Goal: Information Seeking & Learning: Learn about a topic

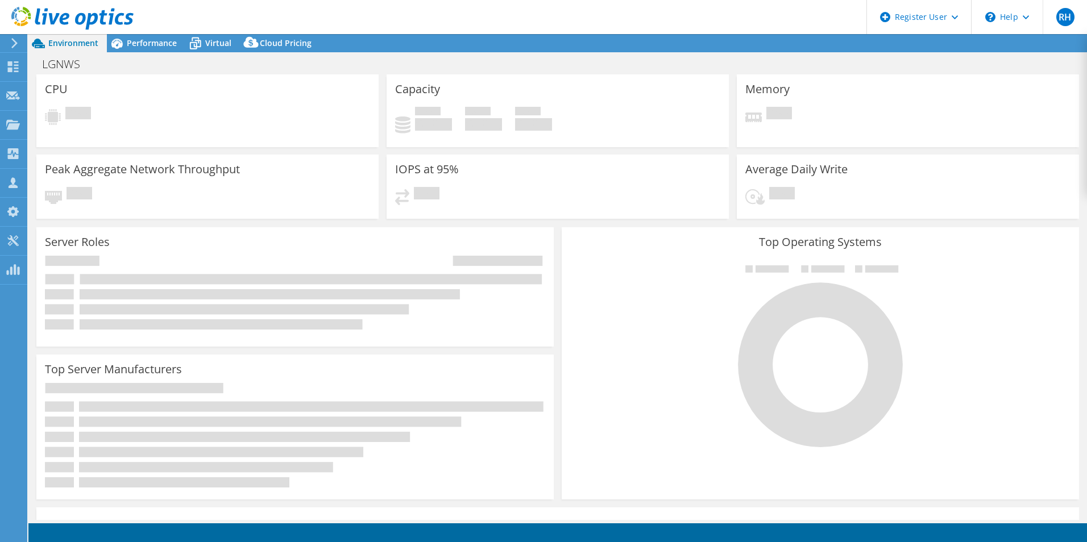
select select "USD"
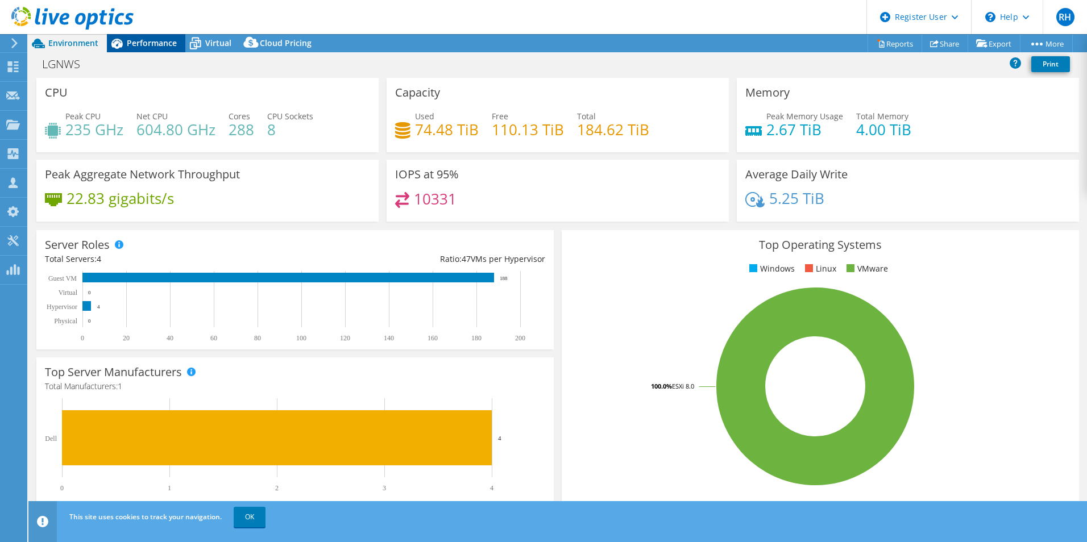
click at [148, 40] on span "Performance" at bounding box center [152, 43] width 50 height 11
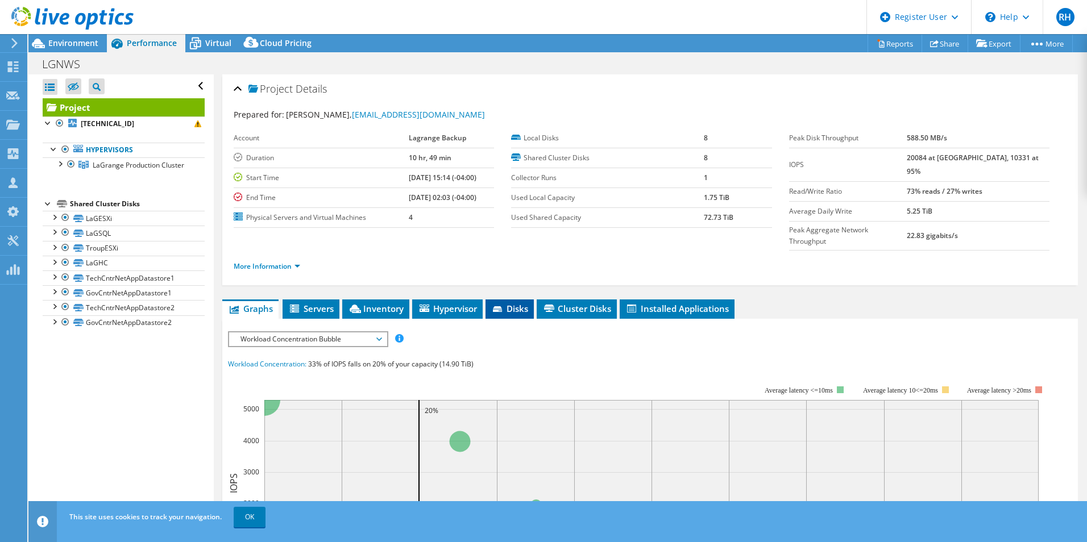
click at [515, 300] on li "Disks" at bounding box center [510, 309] width 48 height 19
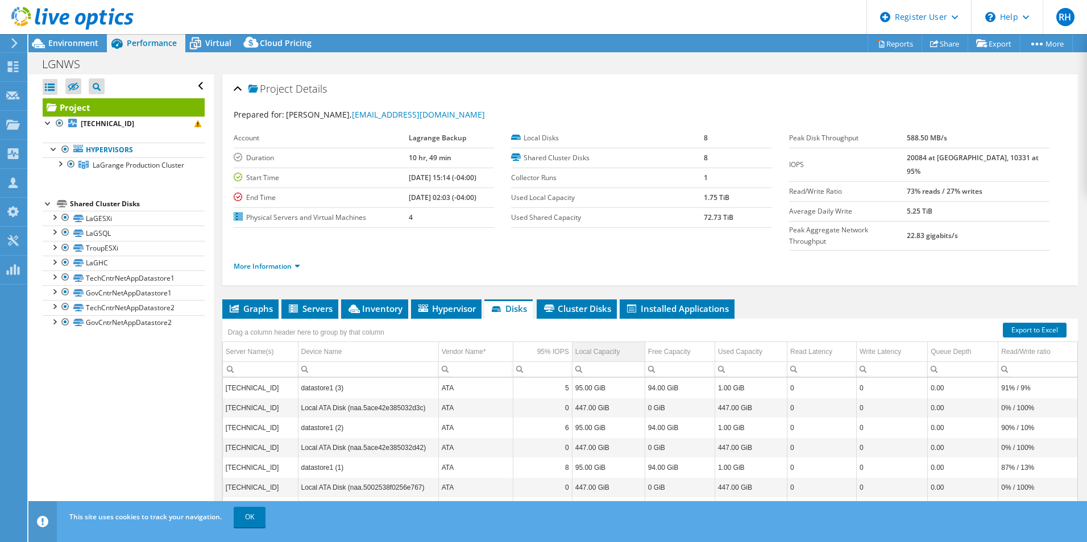
scroll to position [61, 0]
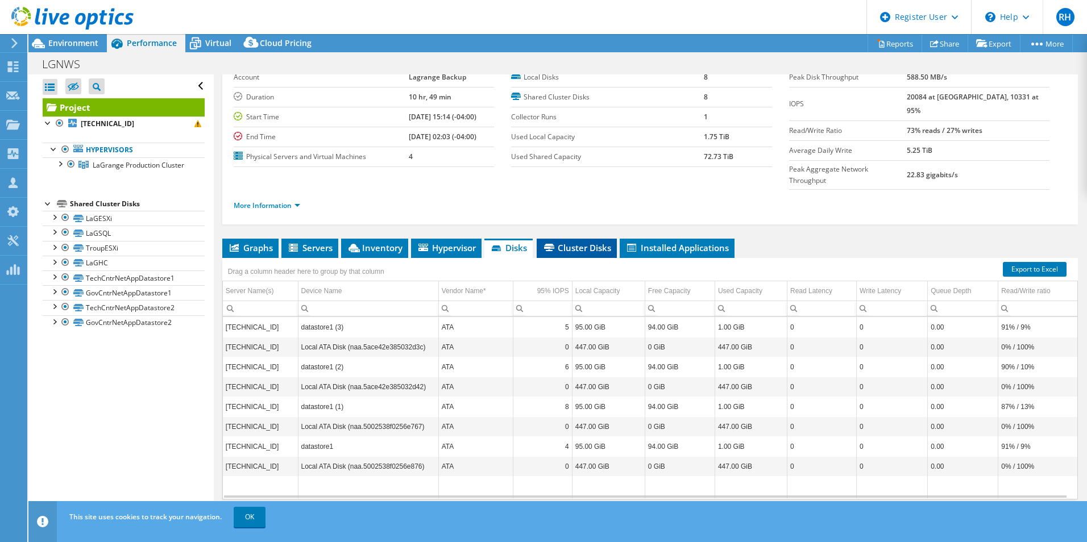
click at [606, 242] on span "Cluster Disks" at bounding box center [576, 247] width 69 height 11
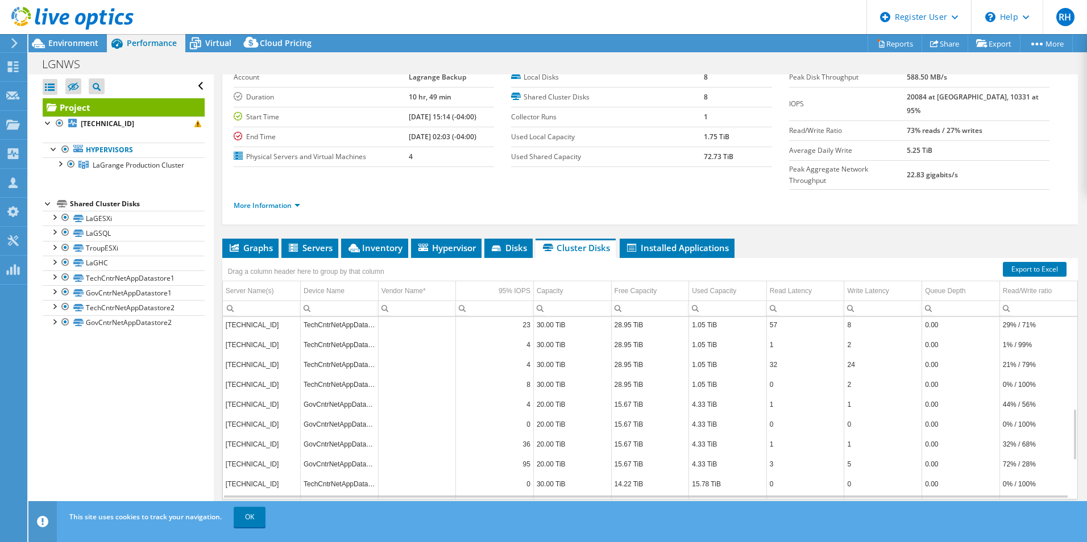
scroll to position [0, 0]
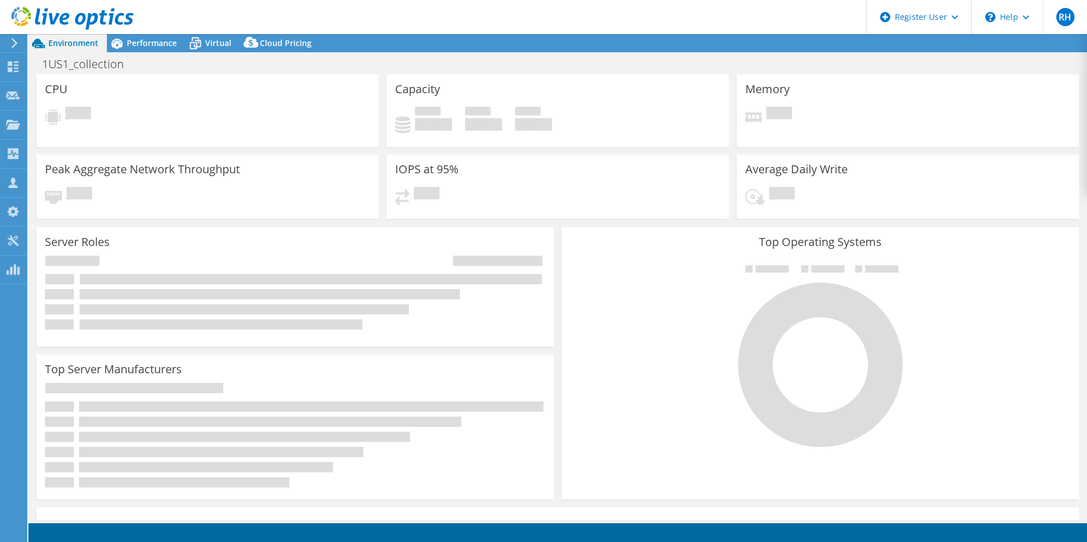
select select "USD"
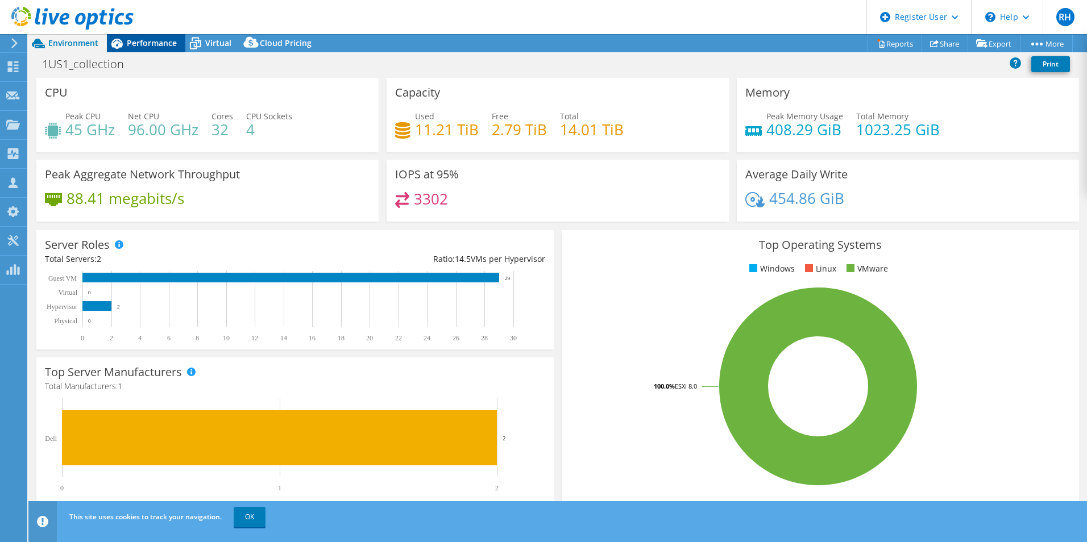
click at [142, 52] on div "Performance" at bounding box center [146, 43] width 78 height 18
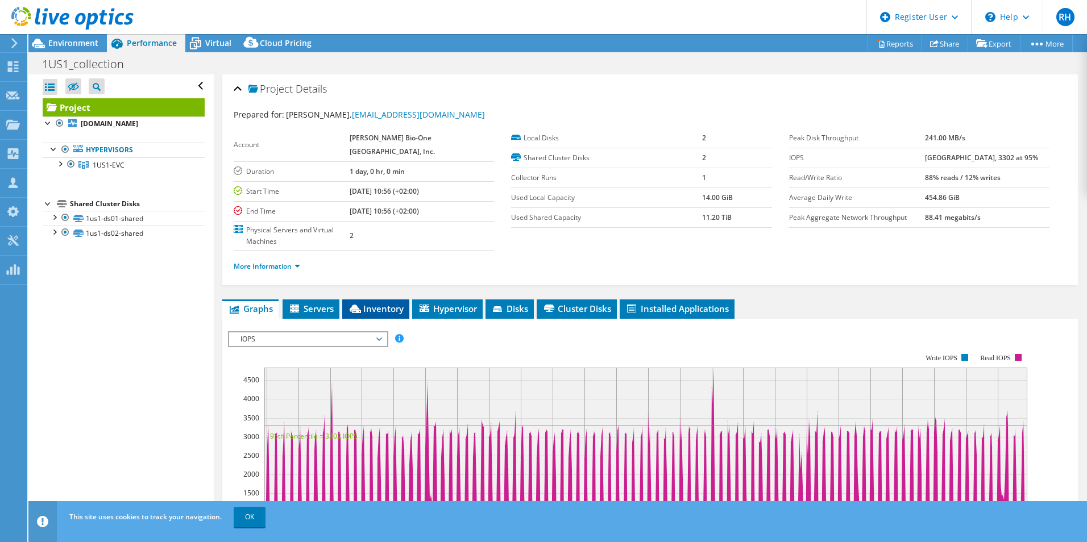
click at [375, 300] on li "Inventory" at bounding box center [375, 309] width 67 height 19
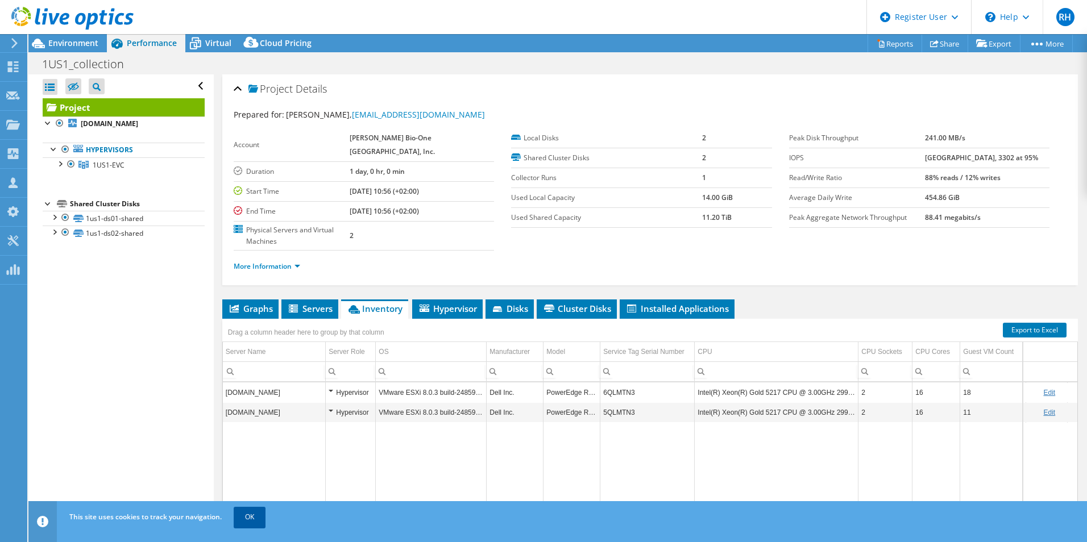
click at [250, 511] on link "OK" at bounding box center [250, 517] width 32 height 20
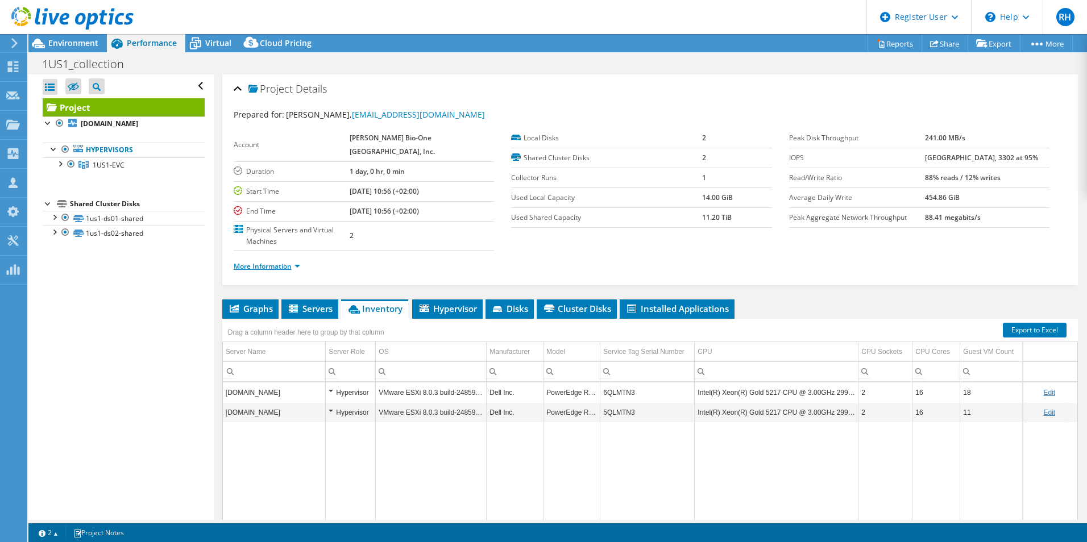
click at [243, 262] on link "More Information" at bounding box center [267, 267] width 67 height 10
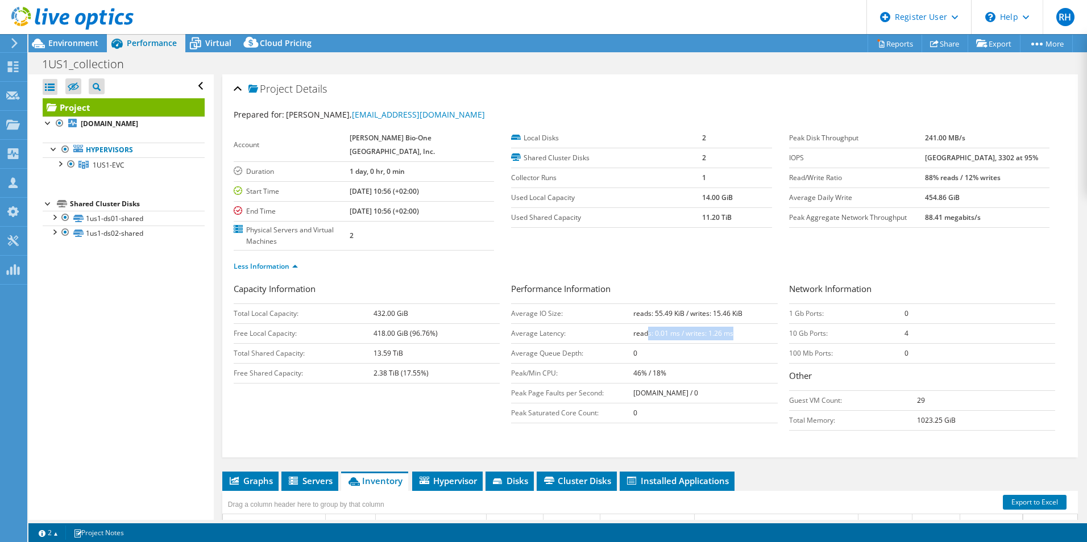
drag, startPoint x: 642, startPoint y: 310, endPoint x: 732, endPoint y: 310, distance: 89.8
click at [732, 324] on td "reads: 0.01 ms / writes: 1.26 ms" at bounding box center [705, 334] width 144 height 20
drag, startPoint x: 732, startPoint y: 310, endPoint x: 759, endPoint y: 339, distance: 39.0
click at [759, 343] on td "0" at bounding box center [705, 353] width 144 height 20
click at [55, 48] on span "Environment" at bounding box center [73, 43] width 50 height 11
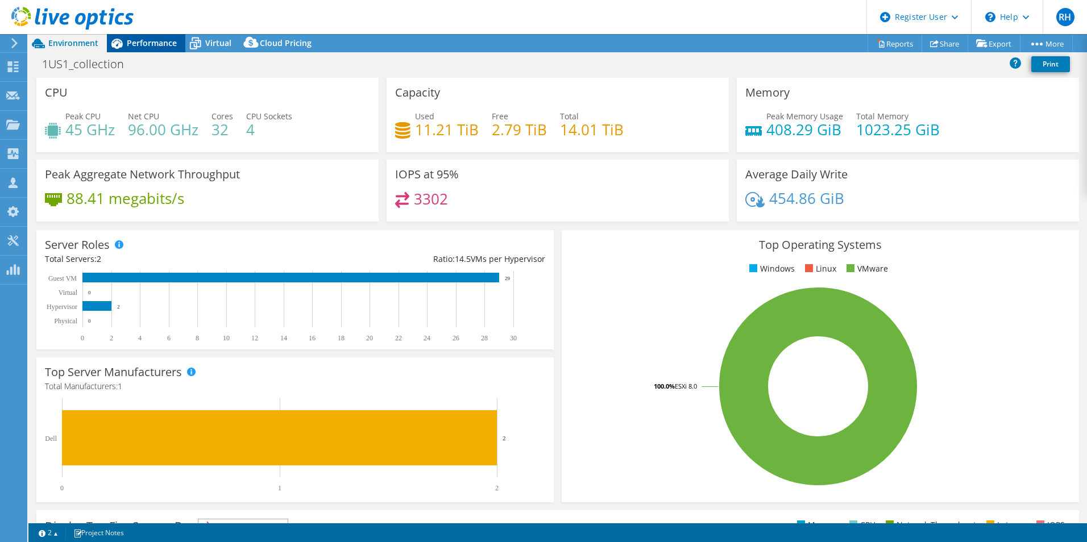
click at [155, 45] on span "Performance" at bounding box center [152, 43] width 50 height 11
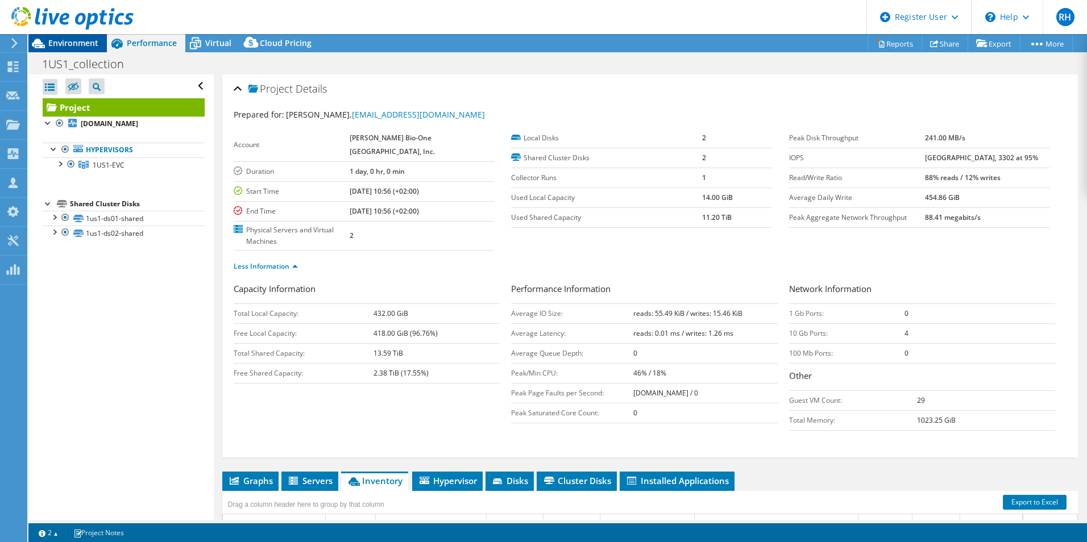
click at [63, 41] on span "Environment" at bounding box center [73, 43] width 50 height 11
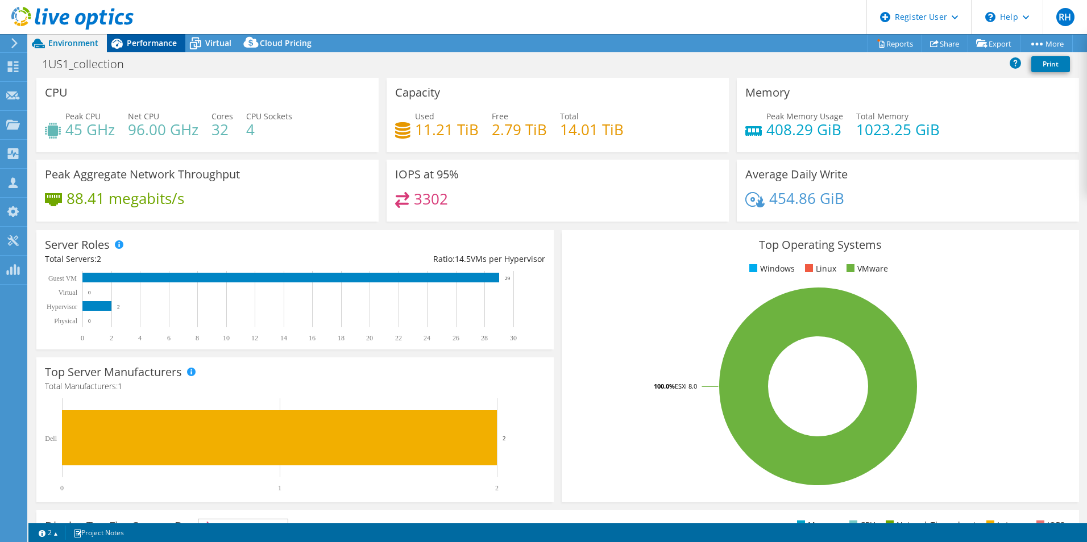
click at [149, 40] on span "Performance" at bounding box center [152, 43] width 50 height 11
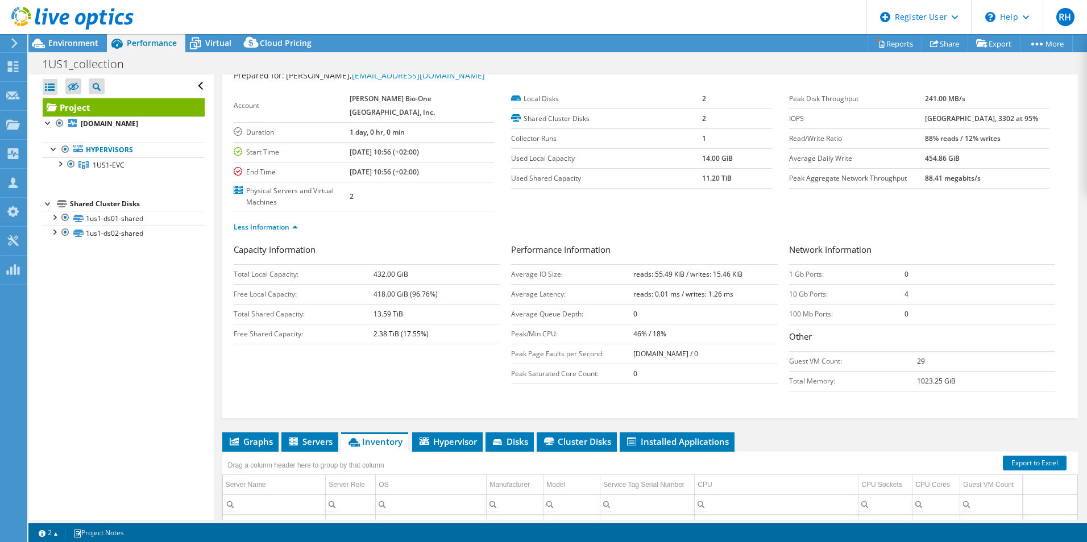
scroll to position [233, 0]
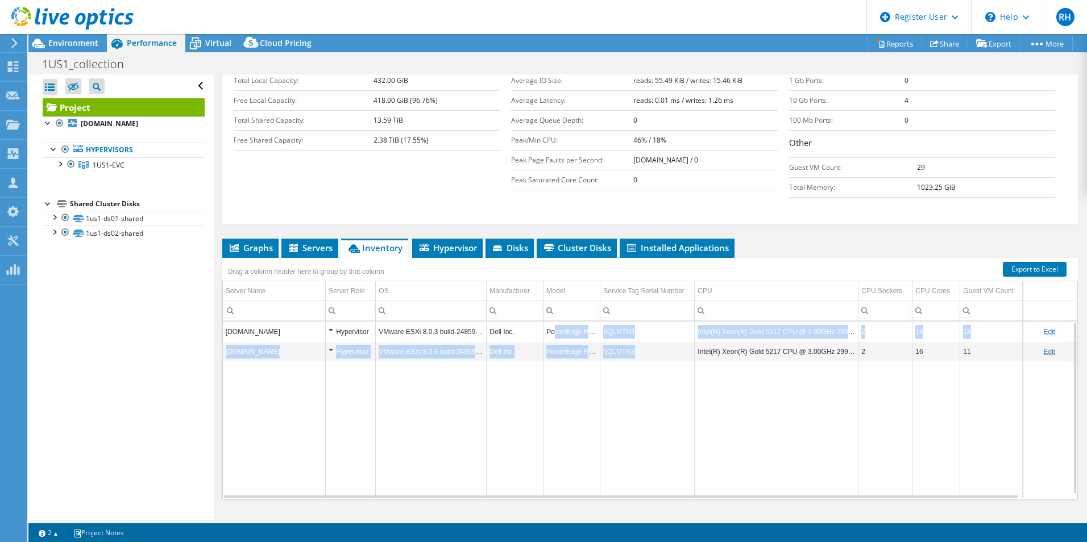
drag, startPoint x: 644, startPoint y: 333, endPoint x: 553, endPoint y: 310, distance: 93.9
click at [553, 322] on tbody "[DOMAIN_NAME] Hypervisor VMware ESXi 8.0.3 build-24859861 Dell Inc. PowerEdge R…" at bounding box center [673, 410] width 900 height 177
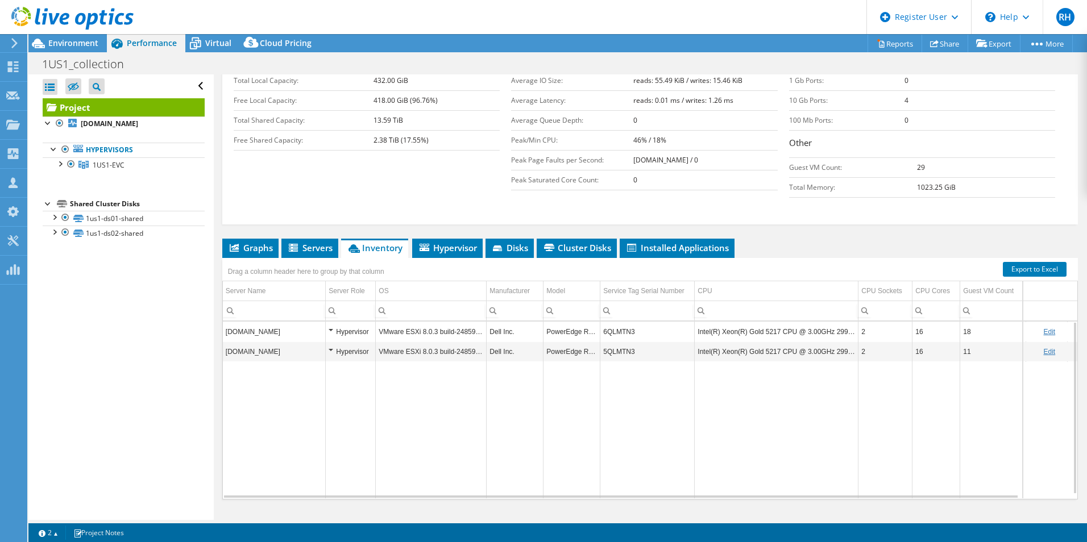
drag, startPoint x: 553, startPoint y: 310, endPoint x: 585, endPoint y: 358, distance: 57.7
click at [585, 362] on td "Data grid" at bounding box center [572, 430] width 57 height 137
click at [60, 47] on span "Environment" at bounding box center [73, 43] width 50 height 11
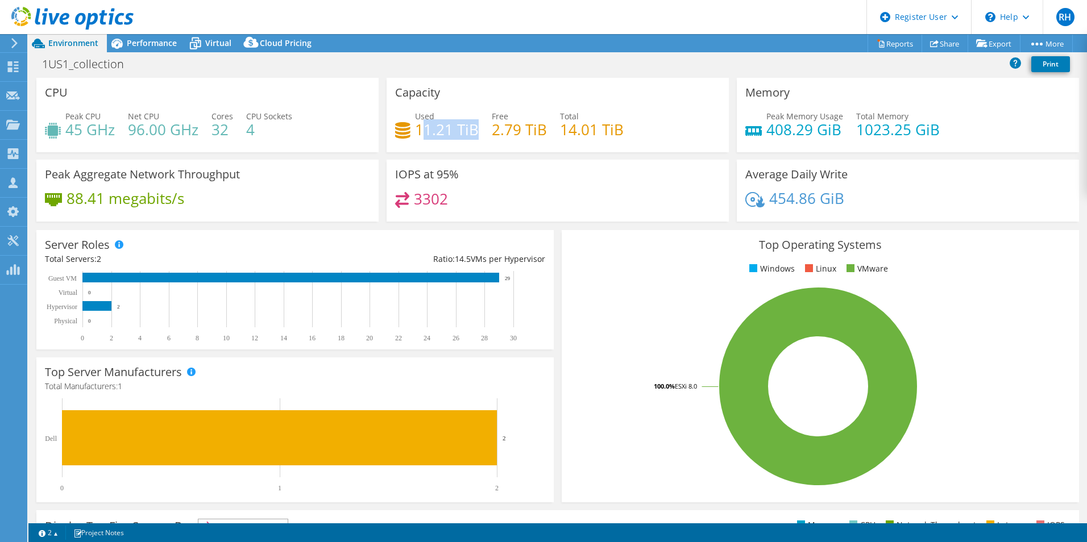
drag, startPoint x: 473, startPoint y: 135, endPoint x: 419, endPoint y: 138, distance: 54.7
click at [419, 136] on h4 "11.21 TiB" at bounding box center [447, 129] width 64 height 13
drag, startPoint x: 419, startPoint y: 138, endPoint x: 534, endPoint y: 144, distance: 115.6
click at [534, 144] on div "Used 11.21 TiB Free 2.79 TiB Total 14.01 TiB" at bounding box center [557, 128] width 325 height 37
click at [147, 48] on div "Performance" at bounding box center [146, 43] width 78 height 18
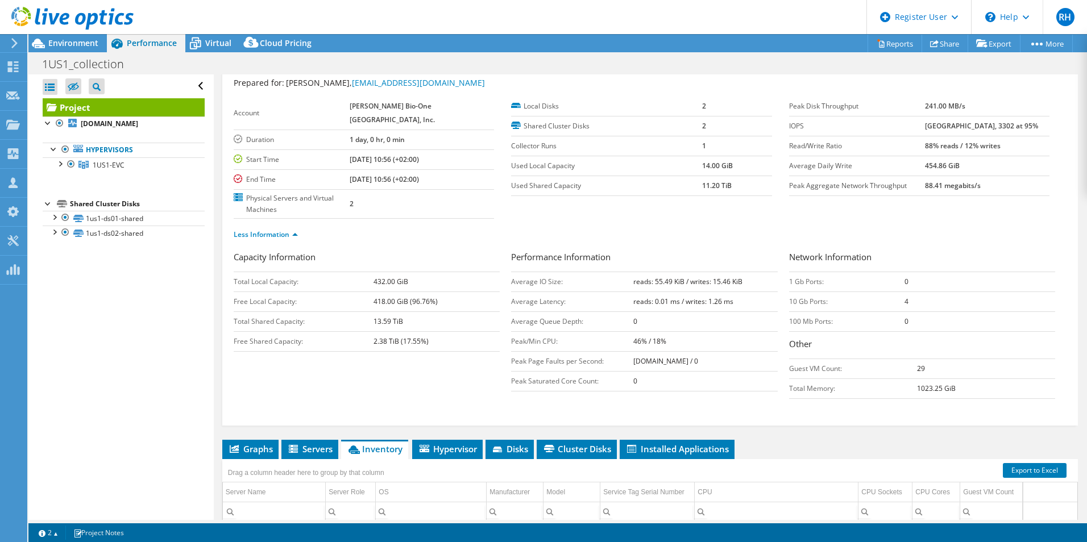
scroll to position [29, 0]
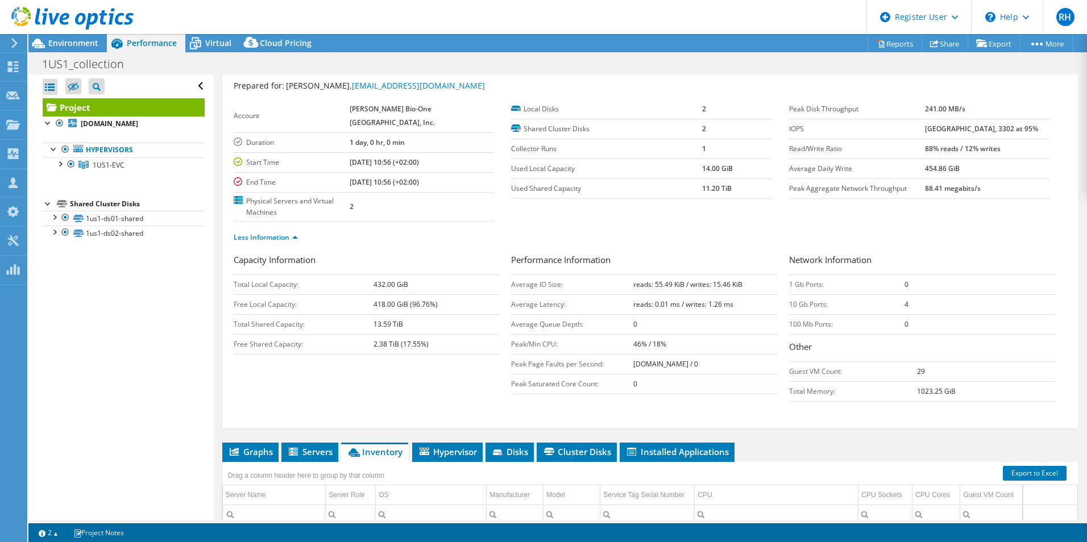
drag, startPoint x: 944, startPoint y: 140, endPoint x: 806, endPoint y: 94, distance: 145.1
click at [806, 94] on section "Prepared for: [PERSON_NAME], [PERSON_NAME][EMAIL_ADDRESS][PERSON_NAME][DOMAIN_N…" at bounding box center [650, 167] width 833 height 174
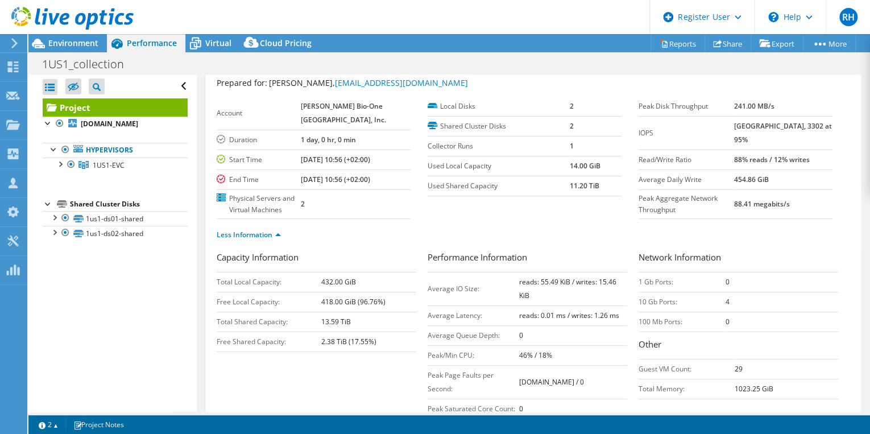
scroll to position [30, 0]
drag, startPoint x: 776, startPoint y: 141, endPoint x: 746, endPoint y: 131, distance: 31.6
click at [746, 131] on tr "IOPS 4834 at [GEOGRAPHIC_DATA], 3302 at 95%" at bounding box center [736, 135] width 194 height 34
drag, startPoint x: 746, startPoint y: 131, endPoint x: 826, endPoint y: 146, distance: 80.9
click at [826, 146] on div "Peak Disk Throughput 241.00 MB/s IOPS 4834 at [GEOGRAPHIC_DATA], 3302 at 95% Re…" at bounding box center [744, 160] width 211 height 122
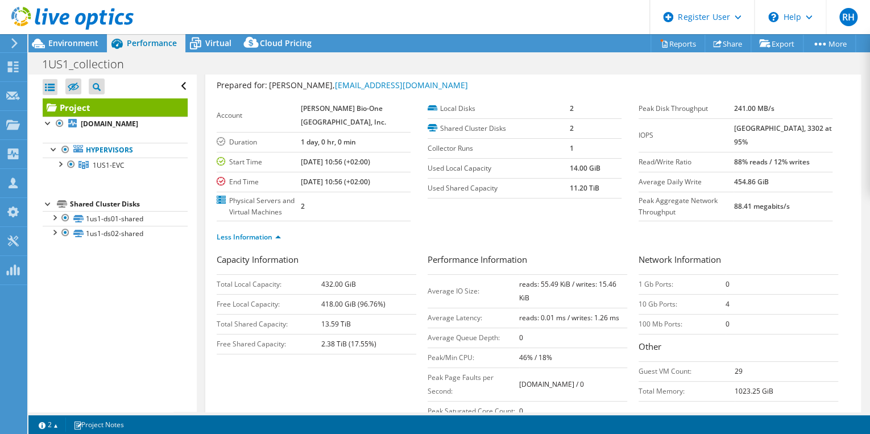
drag, startPoint x: 509, startPoint y: 284, endPoint x: 621, endPoint y: 284, distance: 112.0
click at [621, 284] on tr "Average IO Size: reads: 55.49 KiB / writes: 15.46 KiB" at bounding box center [528, 291] width 200 height 34
drag, startPoint x: 621, startPoint y: 284, endPoint x: 550, endPoint y: 241, distance: 83.2
click at [550, 241] on div "Less Information" at bounding box center [533, 237] width 633 height 32
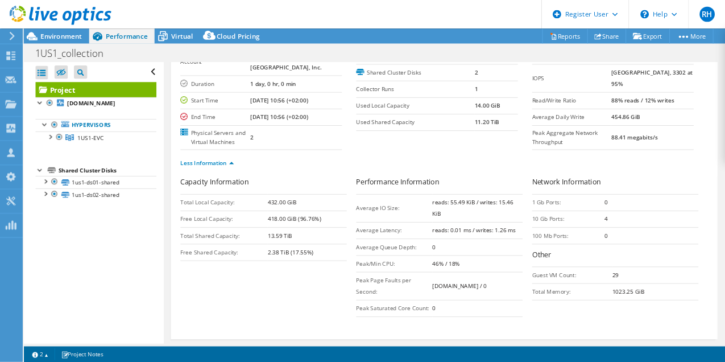
scroll to position [72, 0]
drag, startPoint x: 507, startPoint y: 258, endPoint x: 621, endPoint y: 258, distance: 113.7
click at [621, 266] on tr "Average Latency: reads: 0.01 ms / writes: 1.26 ms" at bounding box center [528, 276] width 200 height 20
drag, startPoint x: 621, startPoint y: 258, endPoint x: 523, endPoint y: 168, distance: 132.8
click at [523, 168] on section "Account [PERSON_NAME] Bio-One [GEOGRAPHIC_DATA], Inc. Duration 1 day, 0 hr, 0 m…" at bounding box center [428, 118] width 422 height 122
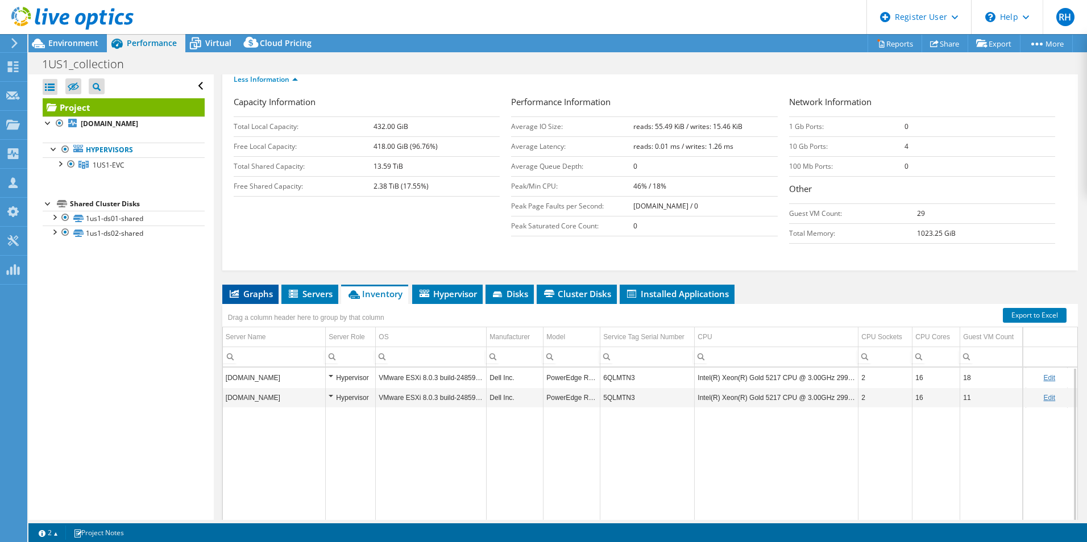
click at [249, 285] on li "Graphs" at bounding box center [250, 294] width 56 height 19
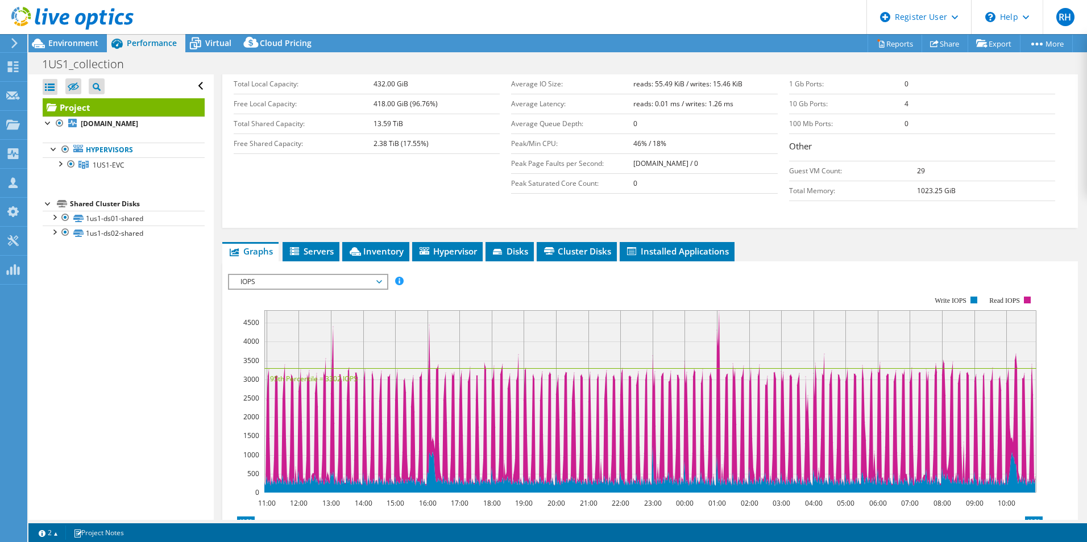
scroll to position [230, 0]
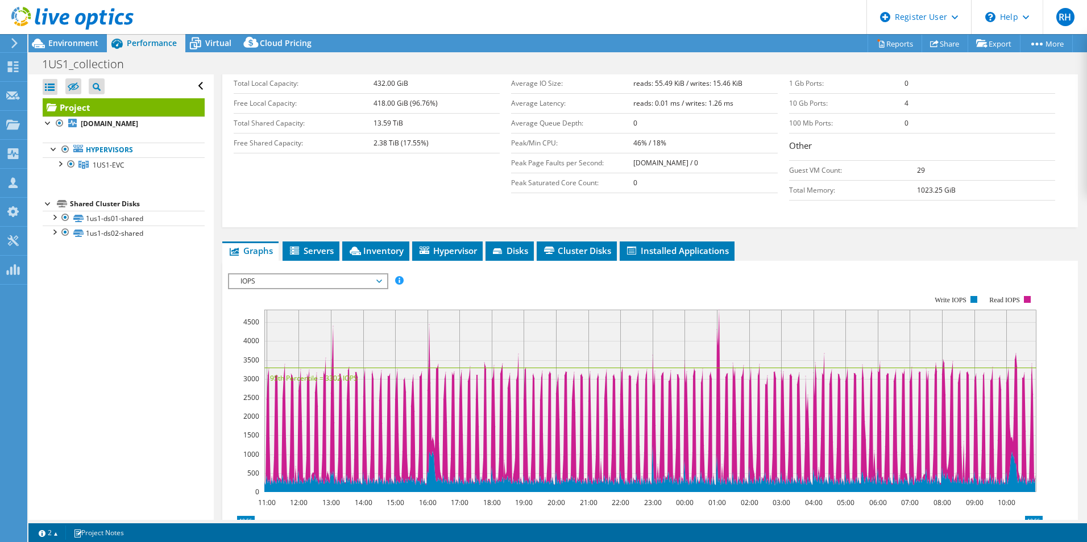
click at [339, 275] on span "IOPS" at bounding box center [308, 282] width 146 height 14
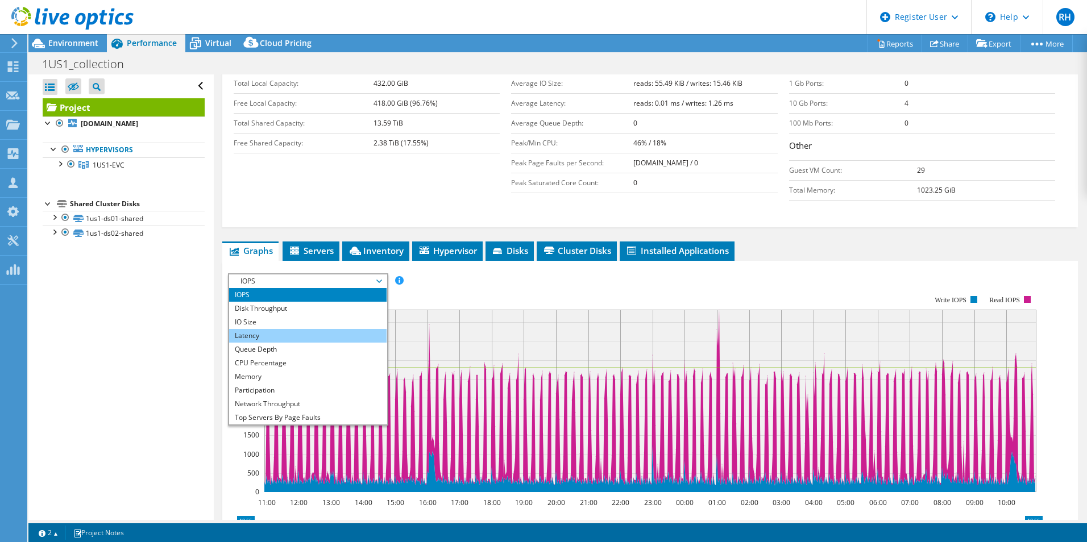
click at [299, 329] on li "Latency" at bounding box center [308, 336] width 158 height 14
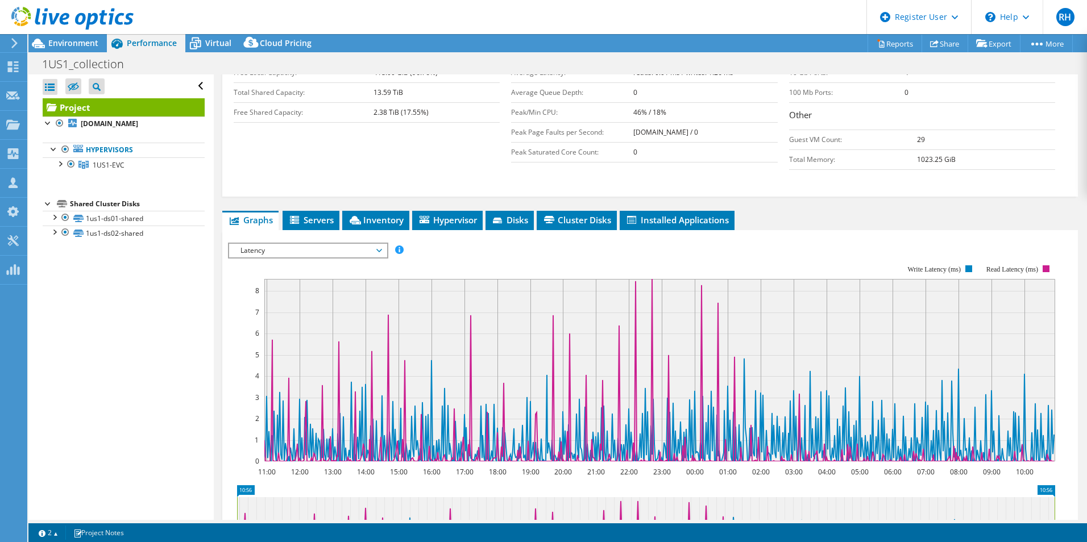
scroll to position [262, 0]
click at [314, 243] on span "Latency" at bounding box center [308, 250] width 146 height 14
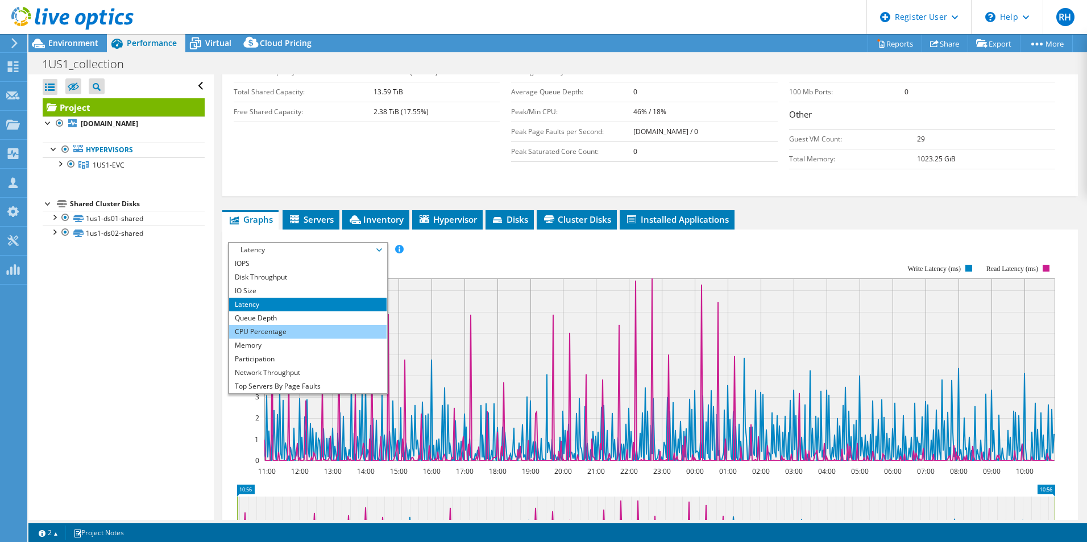
scroll to position [41, 0]
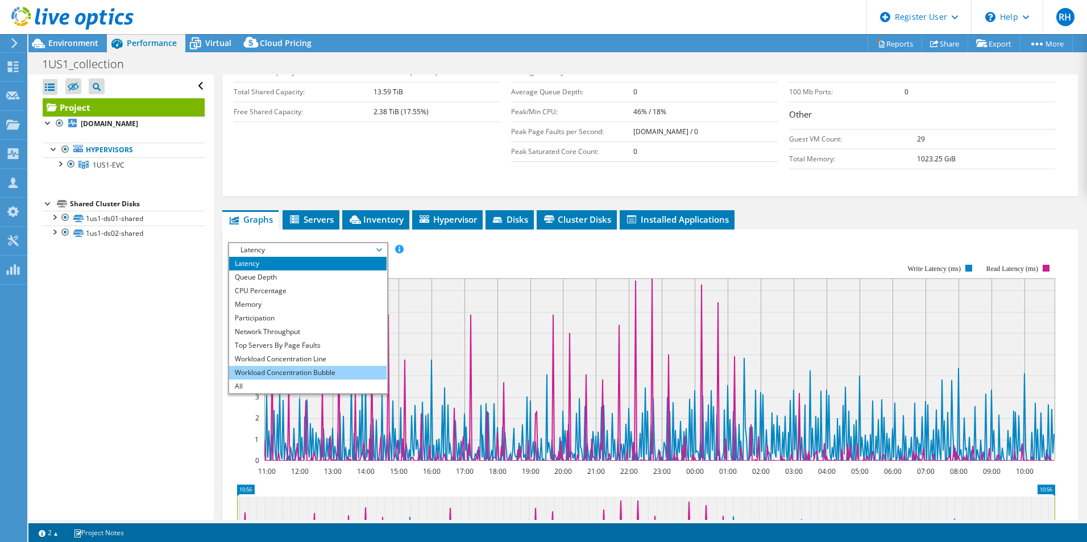
click at [320, 366] on li "Workload Concentration Bubble" at bounding box center [308, 373] width 158 height 14
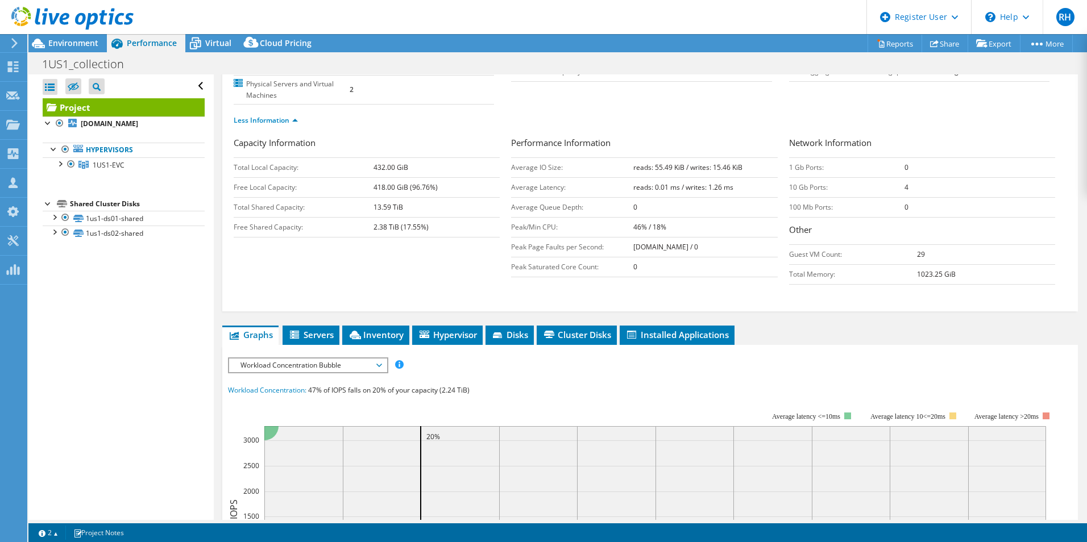
scroll to position [147, 0]
click at [363, 358] on span "Workload Concentration Bubble" at bounding box center [308, 365] width 146 height 14
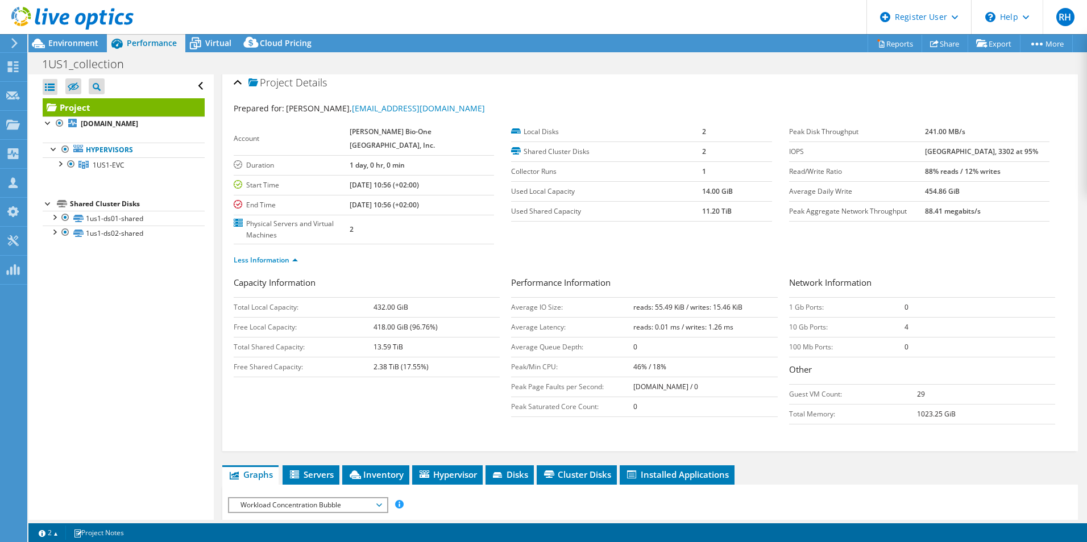
scroll to position [0, 0]
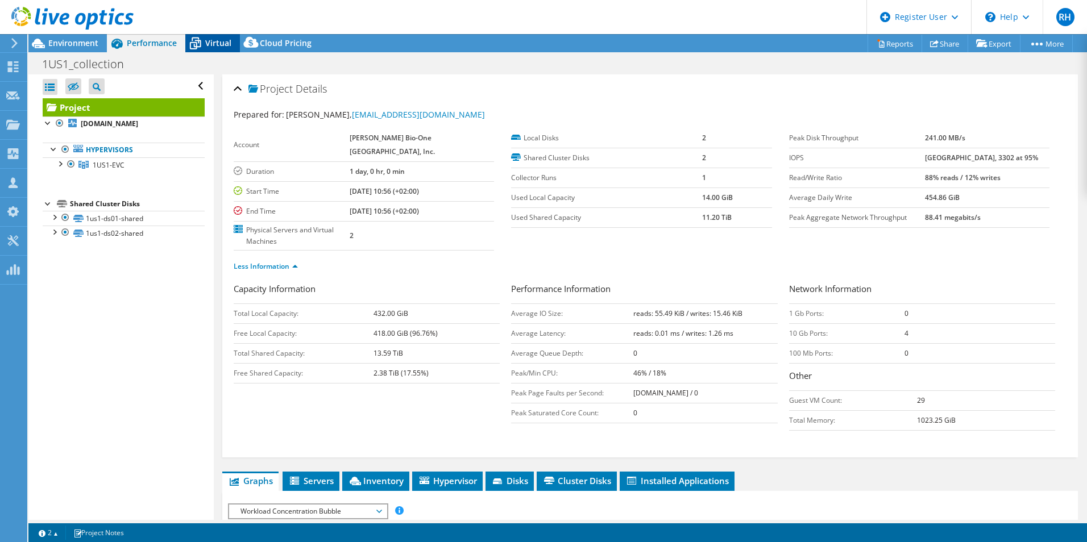
click at [206, 42] on span "Virtual" at bounding box center [218, 43] width 26 height 11
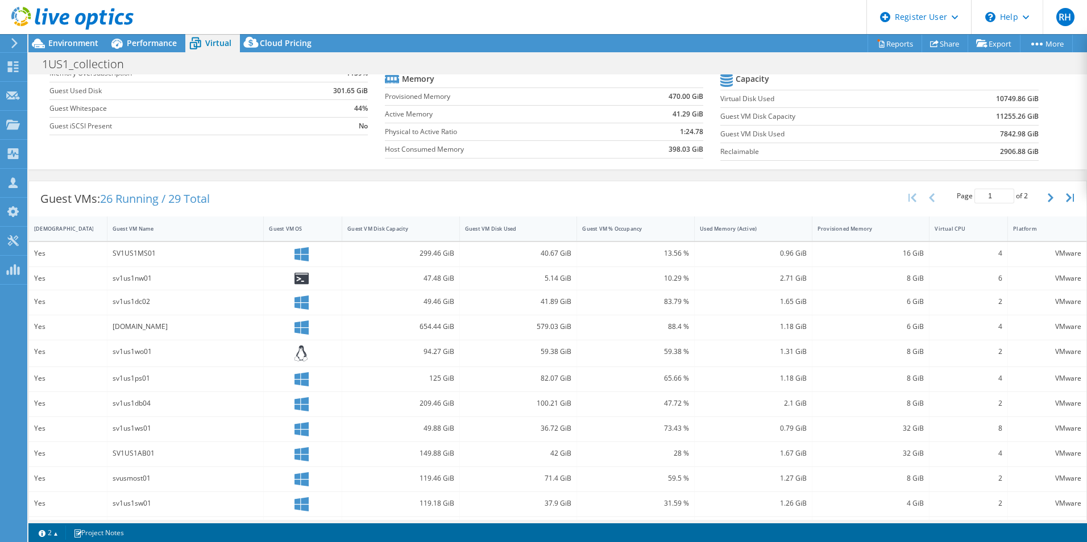
scroll to position [121, 0]
click at [497, 222] on div "Guest VM Disk Used" at bounding box center [511, 224] width 93 height 7
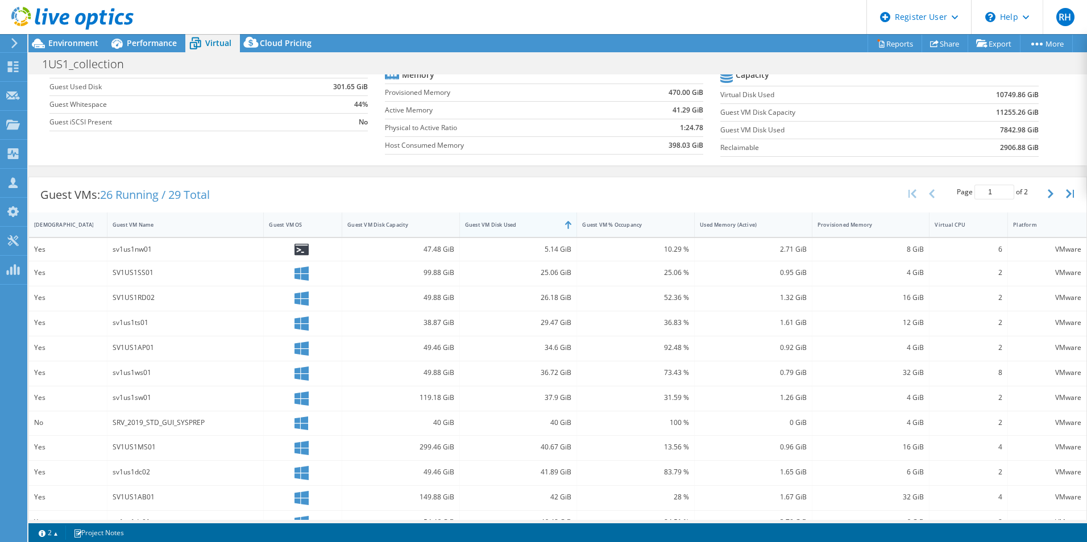
click at [497, 222] on div "Guest VM Disk Used" at bounding box center [511, 224] width 93 height 7
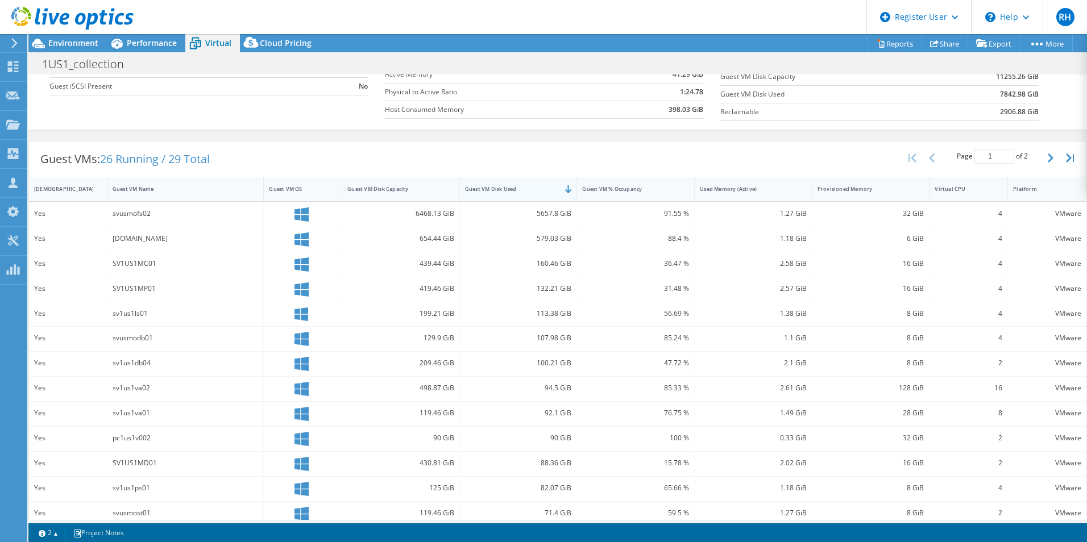
scroll to position [170, 0]
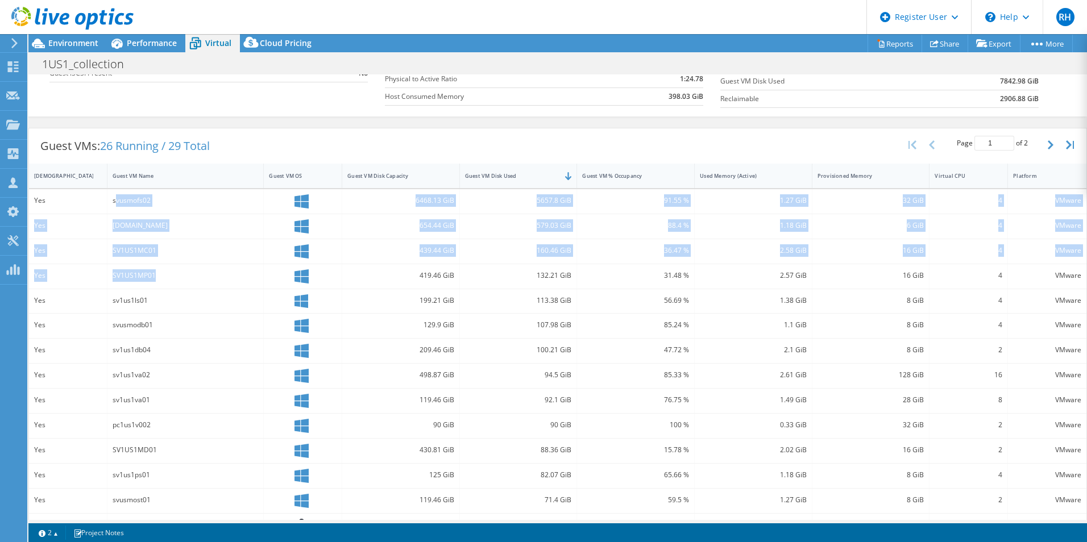
drag, startPoint x: 158, startPoint y: 276, endPoint x: 117, endPoint y: 213, distance: 75.2
click at [117, 213] on div "Yes svusmofs02 6468.13 GiB 5657.8 GiB 91.55 % 1.27 GiB 32 GiB 4 VMware Yes [DOM…" at bounding box center [558, 377] width 1058 height 376
drag, startPoint x: 117, startPoint y: 213, endPoint x: 252, endPoint y: 284, distance: 152.6
click at [252, 284] on div "SV1US1MP01" at bounding box center [185, 276] width 157 height 24
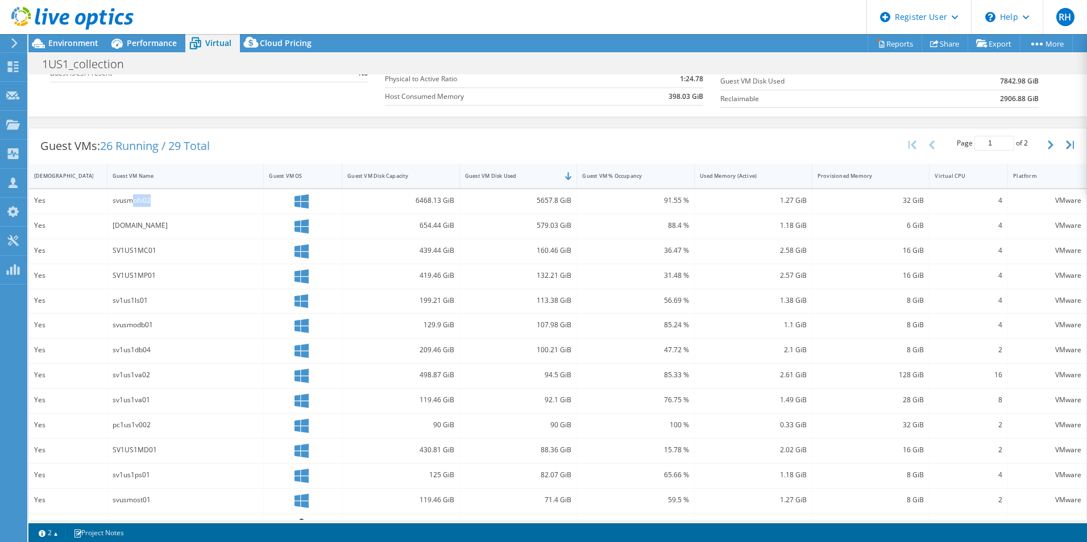
drag, startPoint x: 150, startPoint y: 204, endPoint x: 132, endPoint y: 203, distance: 18.2
click at [132, 203] on div "svusmofs02" at bounding box center [186, 200] width 146 height 13
drag, startPoint x: 132, startPoint y: 203, endPoint x: 206, endPoint y: 227, distance: 77.9
click at [206, 227] on div "[DOMAIN_NAME]" at bounding box center [186, 225] width 146 height 13
click at [151, 227] on div "[DOMAIN_NAME]" at bounding box center [186, 225] width 146 height 13
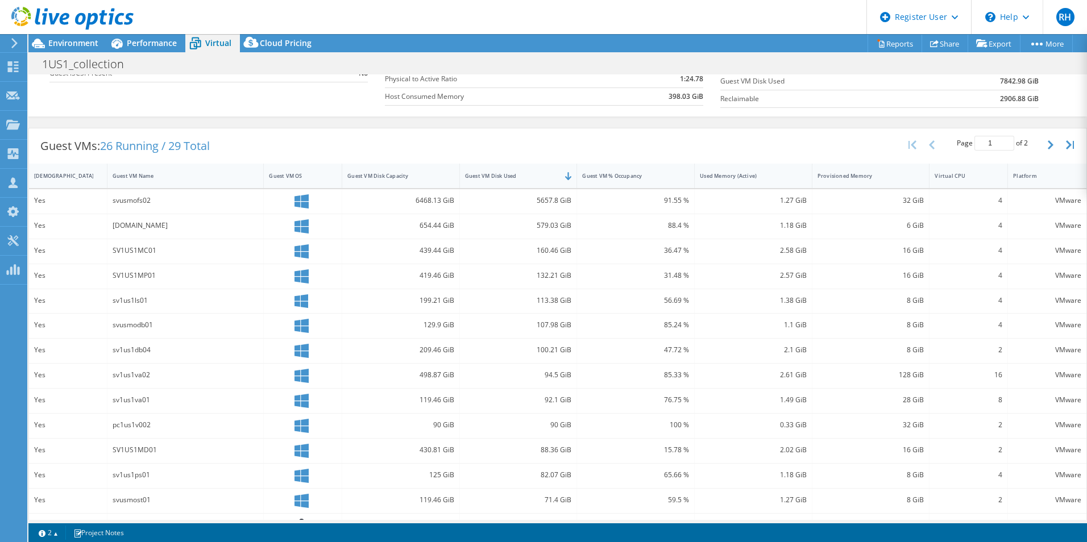
click at [149, 250] on div "SV1US1MC01" at bounding box center [186, 251] width 146 height 13
click at [147, 271] on div "SV1US1MP01" at bounding box center [186, 276] width 146 height 13
click at [63, 42] on span "Environment" at bounding box center [73, 43] width 50 height 11
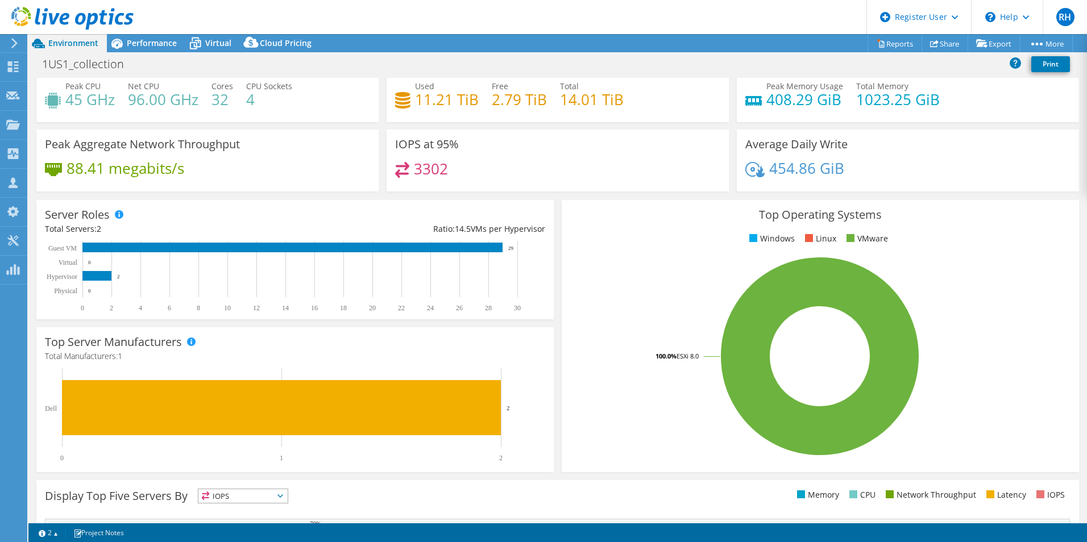
scroll to position [0, 0]
